Goal: Information Seeking & Learning: Learn about a topic

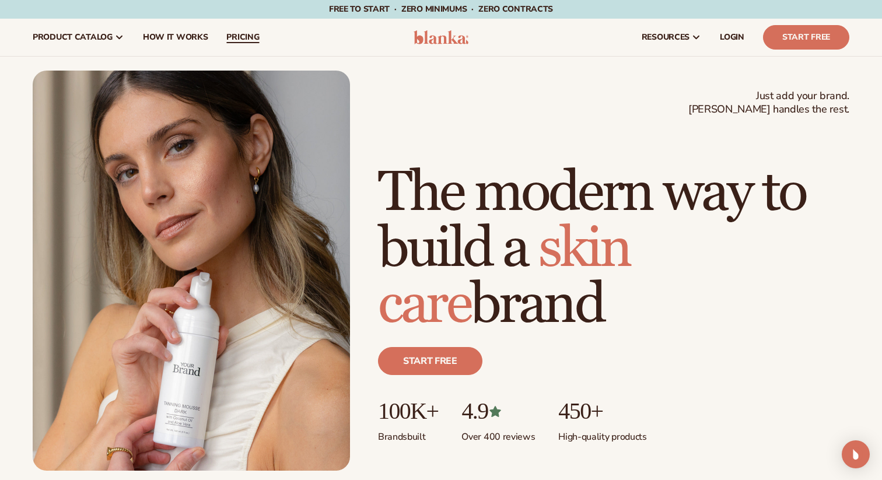
click at [252, 34] on span "pricing" at bounding box center [242, 37] width 33 height 9
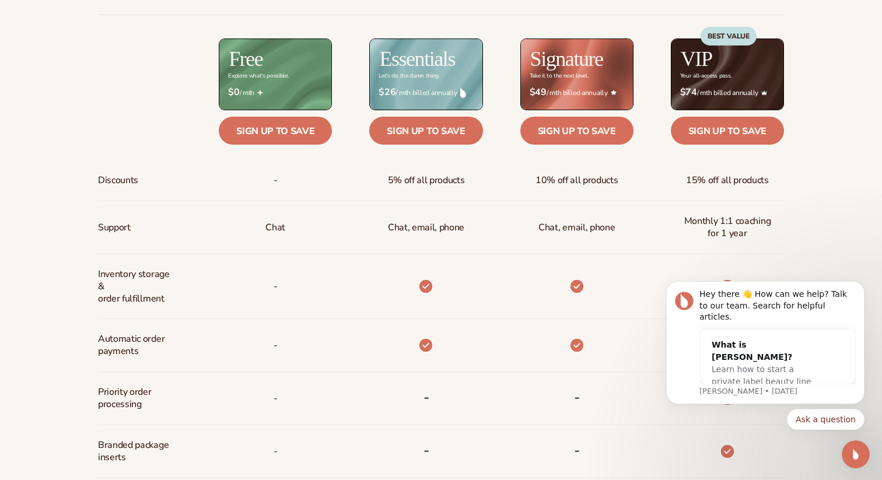
scroll to position [494, 0]
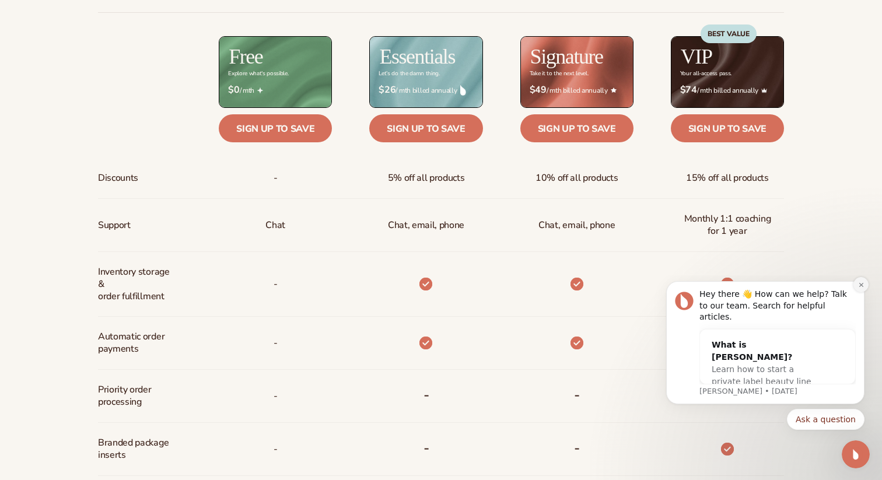
click at [861, 288] on icon "Dismiss notification" at bounding box center [861, 285] width 6 height 6
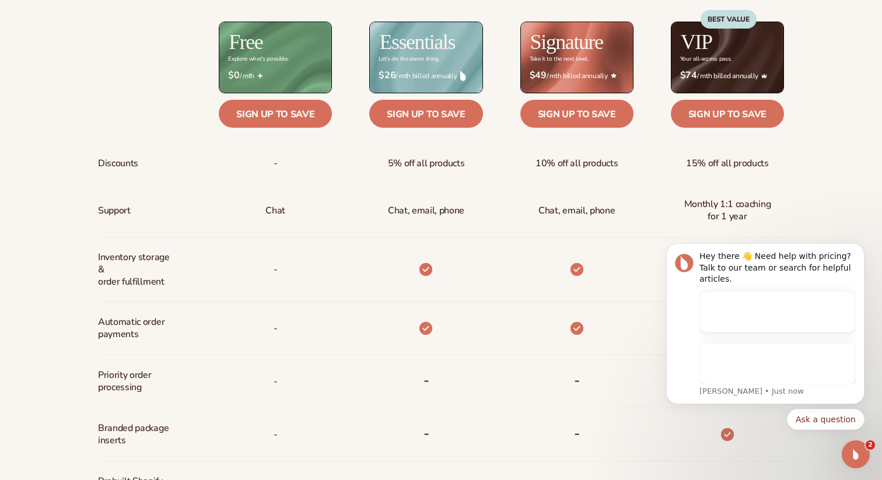
scroll to position [510, 0]
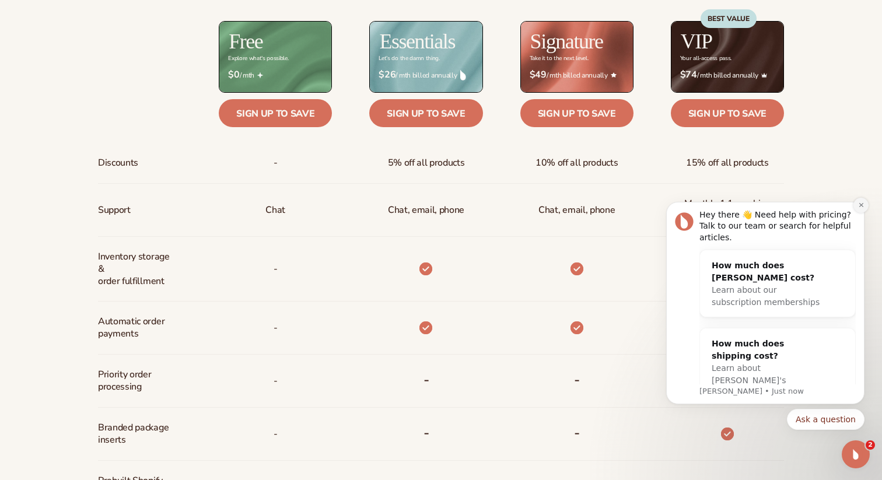
click at [860, 204] on icon "Dismiss notification" at bounding box center [861, 205] width 6 height 6
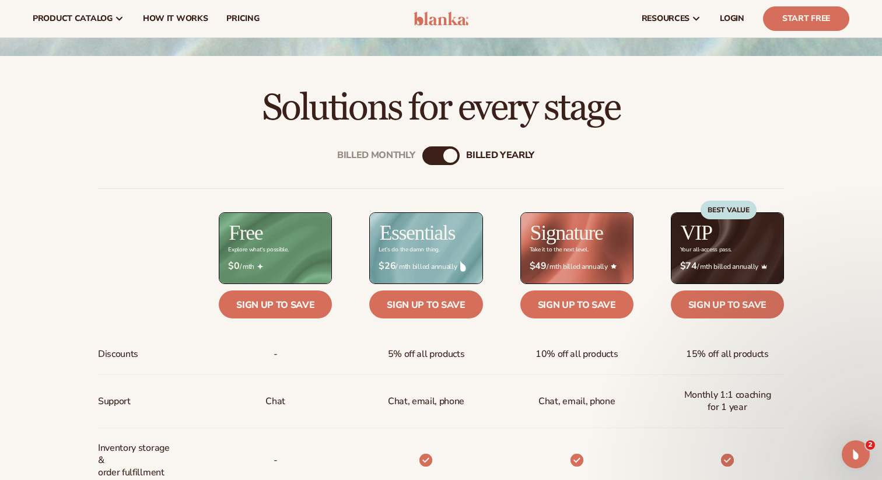
scroll to position [303, 0]
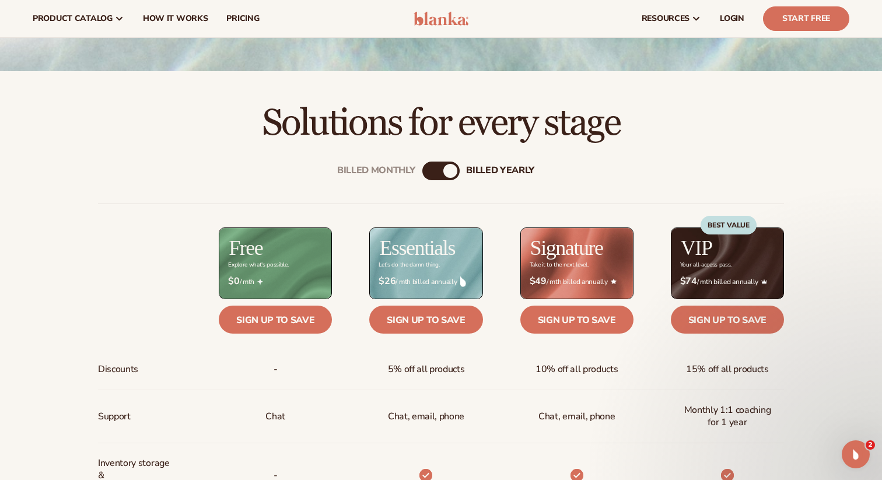
click at [443, 170] on div "billed Yearly" at bounding box center [450, 171] width 14 height 14
click at [434, 170] on div "Billed Monthly" at bounding box center [429, 171] width 14 height 14
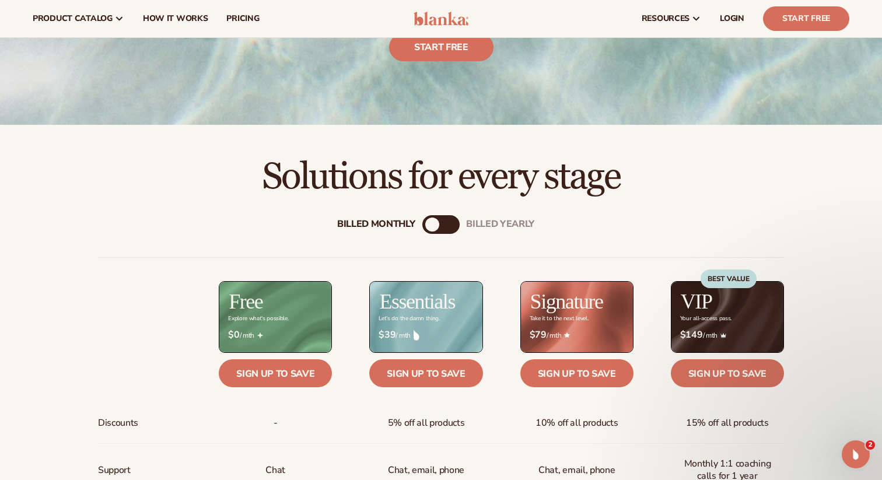
scroll to position [86, 0]
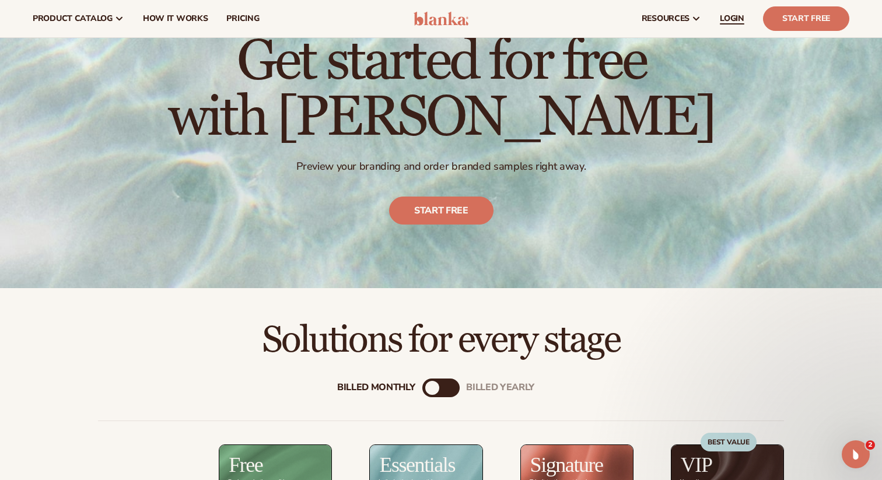
click at [736, 16] on span "LOGIN" at bounding box center [732, 18] width 24 height 9
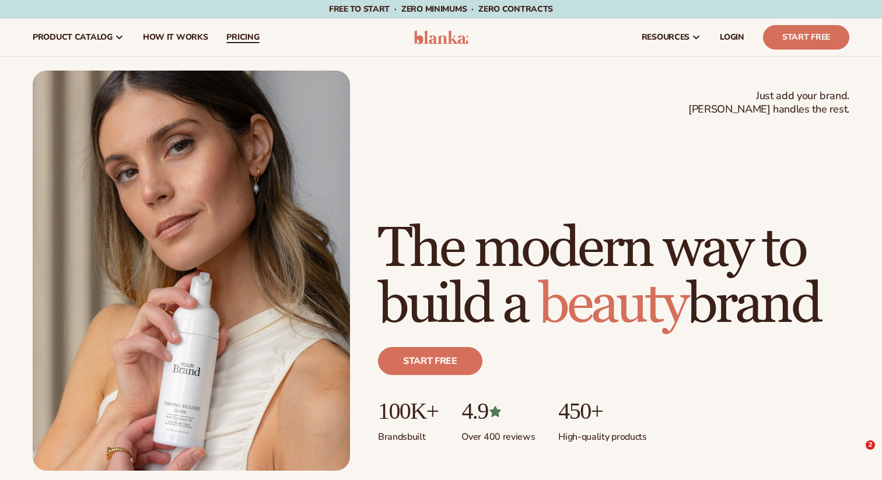
click at [253, 36] on span "pricing" at bounding box center [242, 37] width 33 height 9
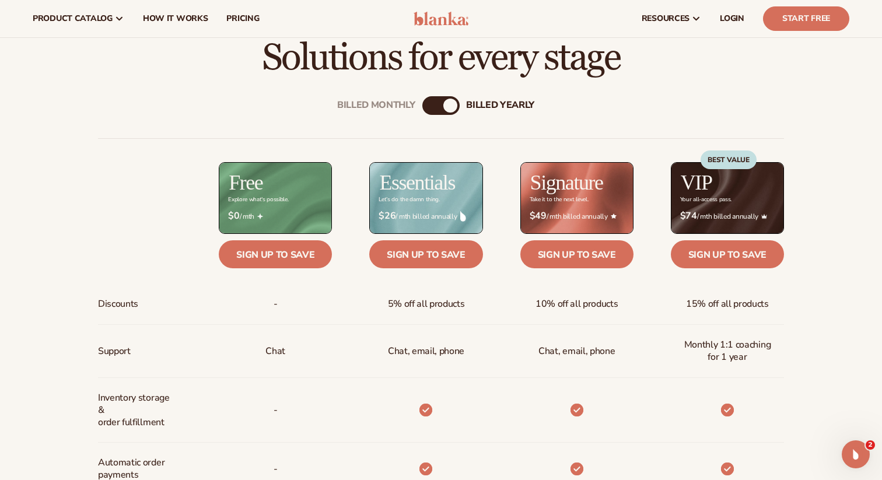
scroll to position [307, 0]
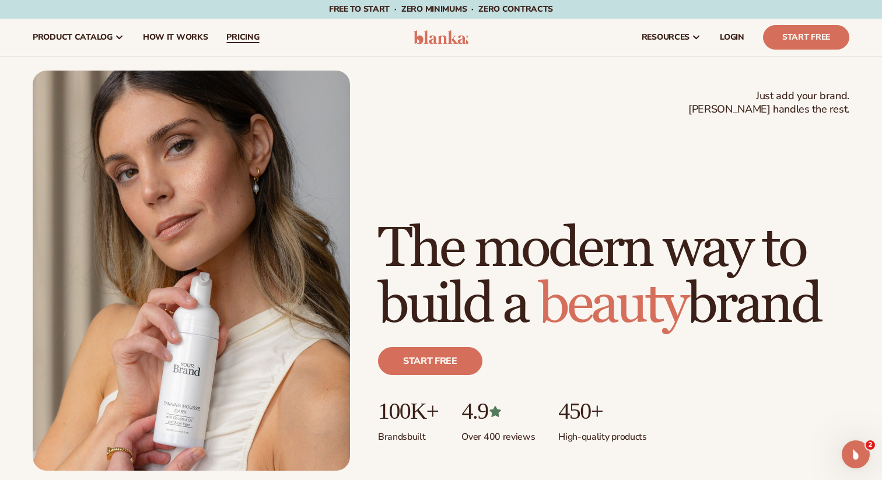
click at [243, 37] on span "pricing" at bounding box center [242, 37] width 33 height 9
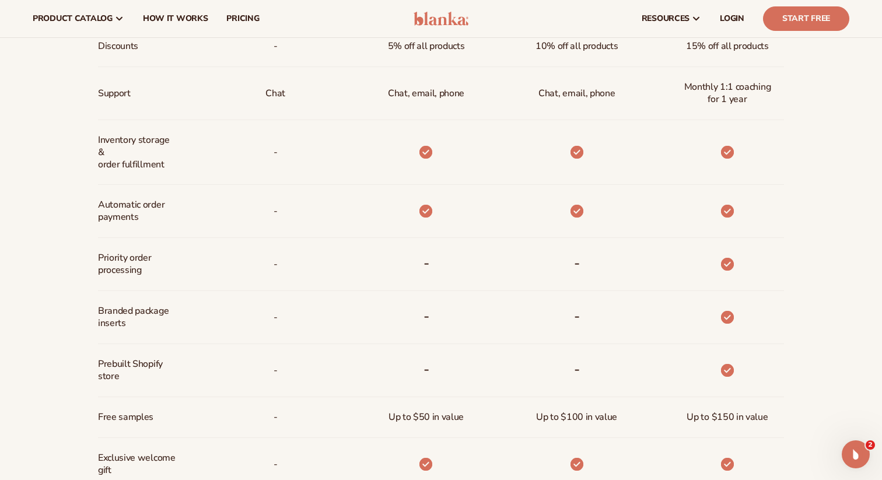
scroll to position [622, 0]
